Goal: Information Seeking & Learning: Learn about a topic

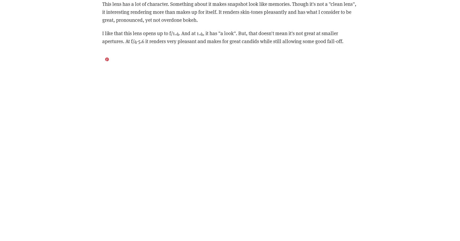
scroll to position [1014, 0]
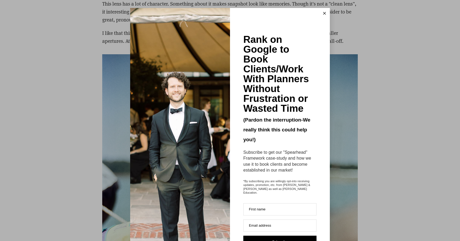
click at [323, 14] on button at bounding box center [324, 13] width 11 height 11
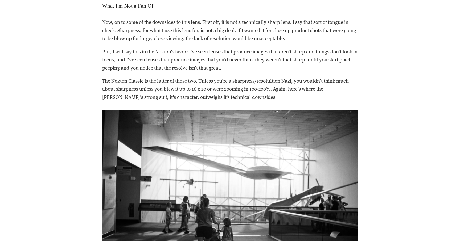
scroll to position [1462, 0]
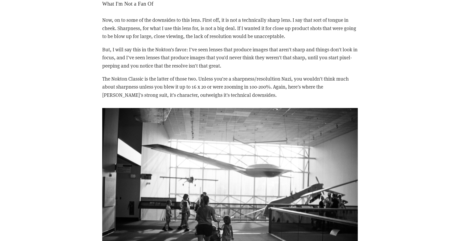
drag, startPoint x: 238, startPoint y: 26, endPoint x: 311, endPoint y: 37, distance: 73.0
click at [311, 37] on p "Now, on to some of the downsides to this lens. First off, it is not a technical…" at bounding box center [230, 28] width 256 height 24
click at [235, 48] on p "But, I will say this in the Nokton's favor: I've seen lenses that produce image…" at bounding box center [230, 58] width 256 height 24
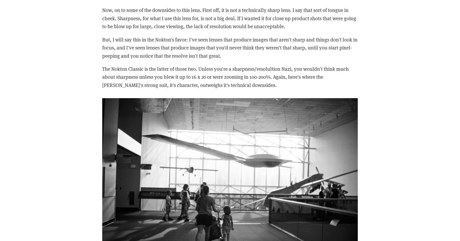
scroll to position [1473, 0]
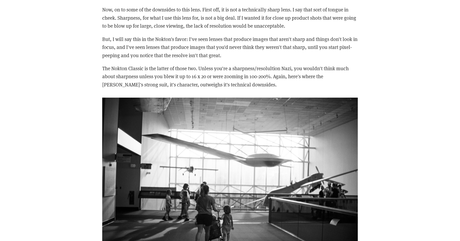
click at [231, 47] on p "But, I will say this in the Nokton's favor: I've seen lenses that produce image…" at bounding box center [230, 47] width 256 height 24
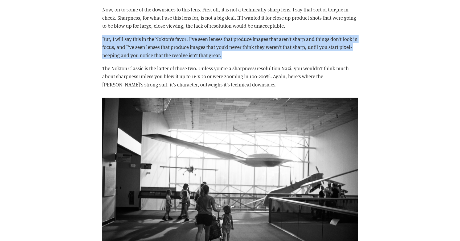
click at [231, 47] on p "But, I will say this in the Nokton's favor: I've seen lenses that produce image…" at bounding box center [230, 47] width 256 height 24
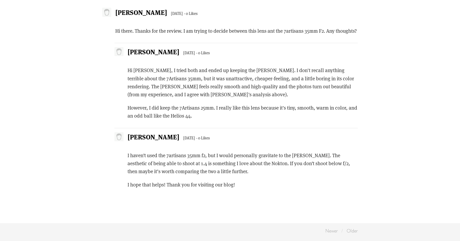
scroll to position [2317, 0]
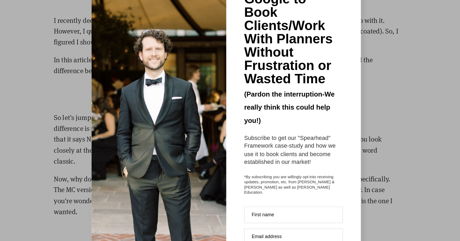
click at [392, 117] on div "Rank on Google to Book Clients/Work With Planners Without Frustration or Wasted…" at bounding box center [230, 120] width 460 height 241
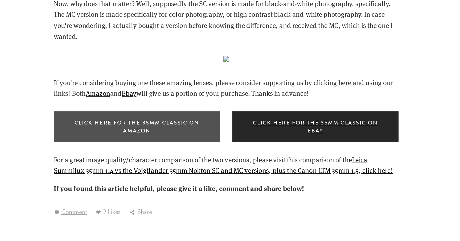
scroll to position [762, 0]
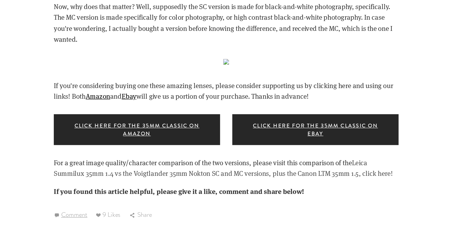
click at [154, 128] on link "Leica Summilux 35mm 1.4 vs the Voigtlander 35mm Nokton SC and MC versions, plus…" at bounding box center [227, 124] width 251 height 15
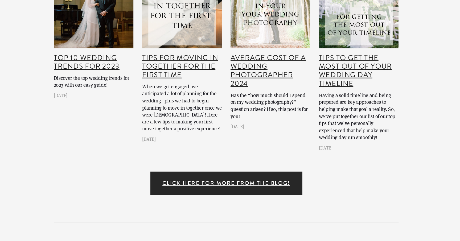
scroll to position [1907, 0]
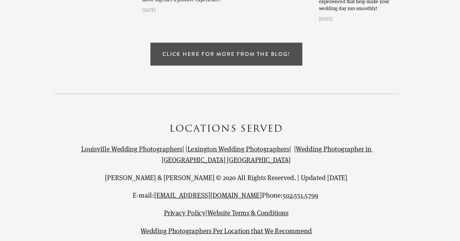
click at [268, 94] on link "Click Here for More From The Blog!" at bounding box center [230, 102] width 113 height 17
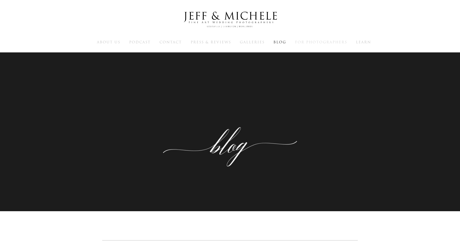
click at [305, 44] on span "For Photographers" at bounding box center [321, 42] width 52 height 5
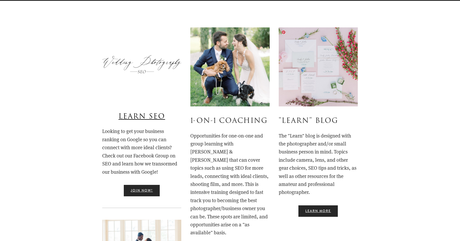
scroll to position [186, 0]
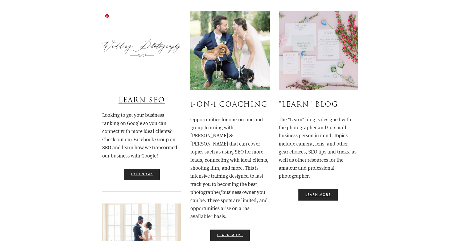
click at [146, 56] on img at bounding box center [141, 48] width 79 height 75
